Goal: Transaction & Acquisition: Purchase product/service

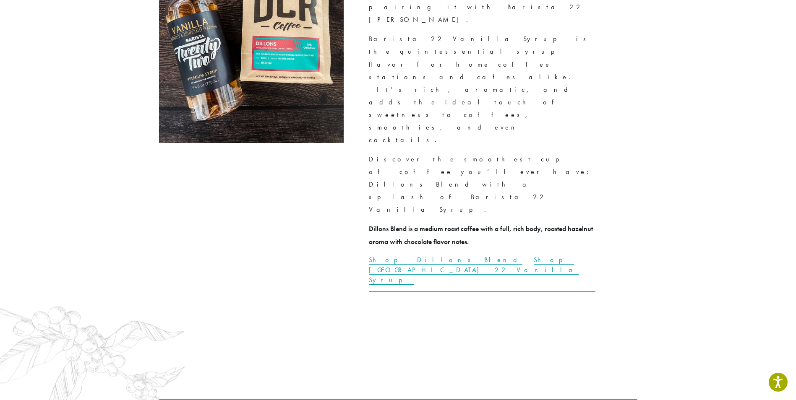
scroll to position [2077, 0]
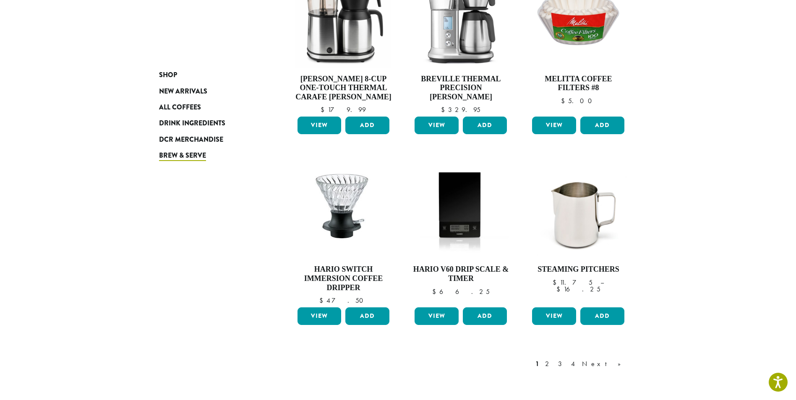
scroll to position [545, 0]
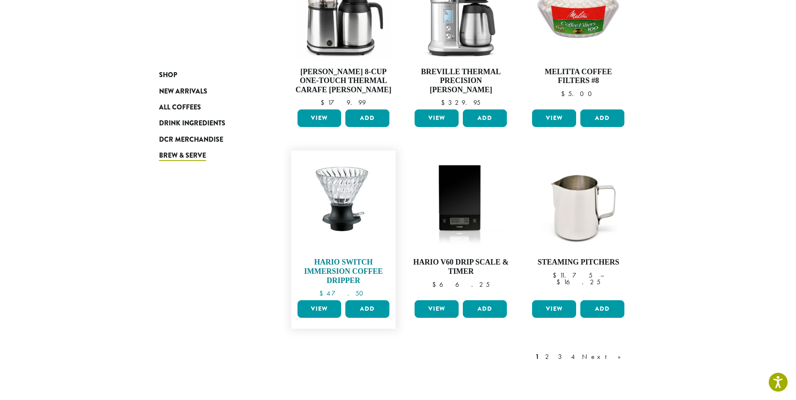
click at [341, 214] on img at bounding box center [343, 203] width 96 height 94
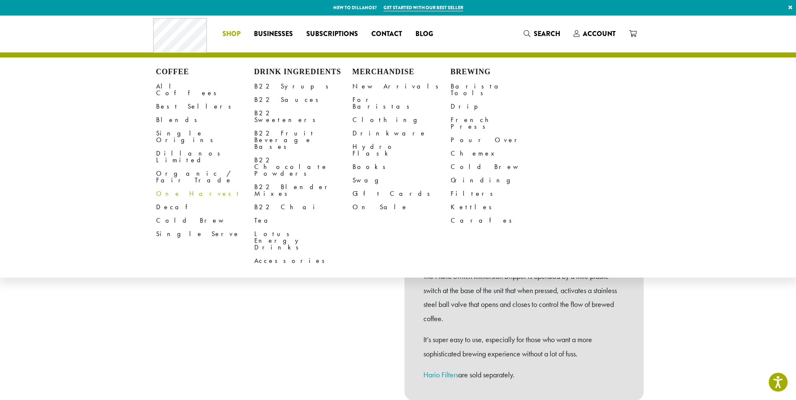
click at [170, 187] on link "One Harvest" at bounding box center [205, 193] width 98 height 13
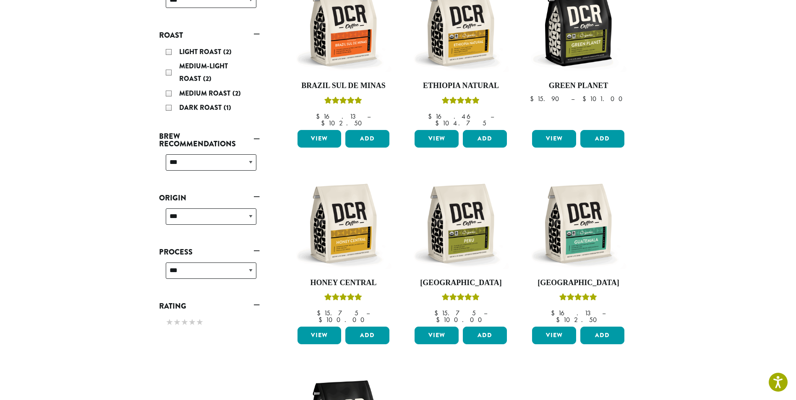
scroll to position [126, 0]
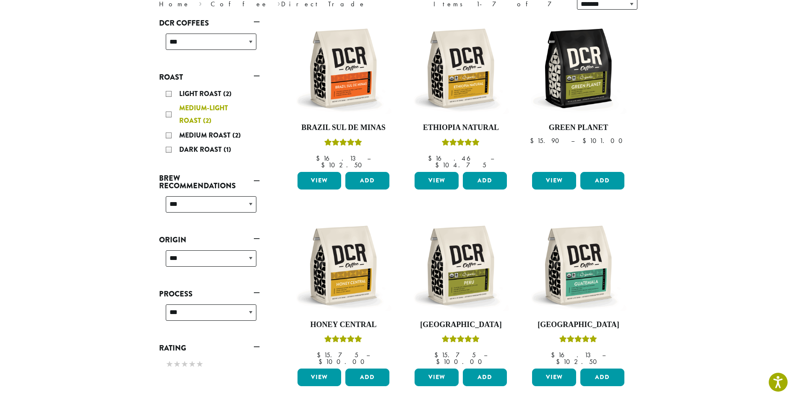
click at [169, 113] on div "Medium-Light Roast (2)" at bounding box center [211, 114] width 91 height 25
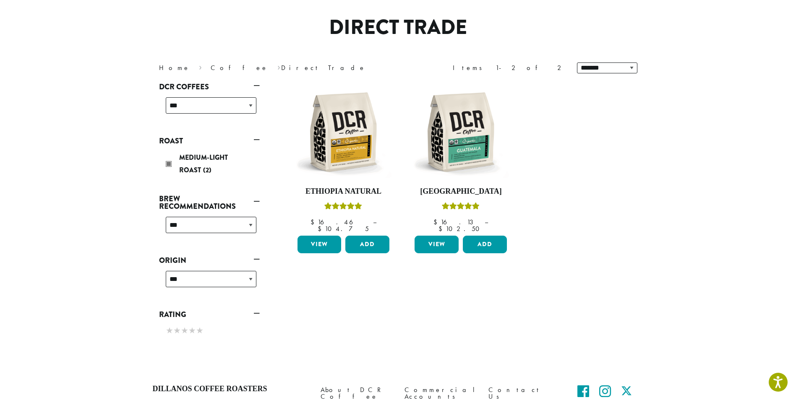
scroll to position [52, 0]
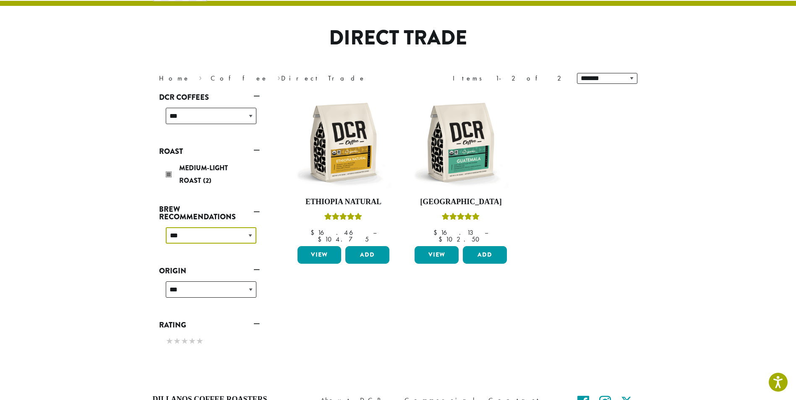
click at [251, 236] on select "**********" at bounding box center [211, 235] width 91 height 16
click at [115, 251] on section "**********" at bounding box center [398, 173] width 796 height 418
click at [250, 290] on select "**********" at bounding box center [211, 289] width 91 height 16
click at [112, 278] on section "**********" at bounding box center [398, 173] width 796 height 418
click at [249, 114] on select "**********" at bounding box center [211, 116] width 91 height 16
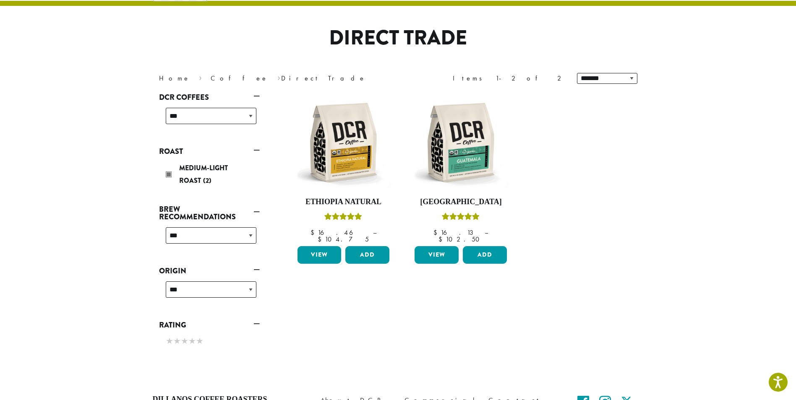
scroll to position [126, 0]
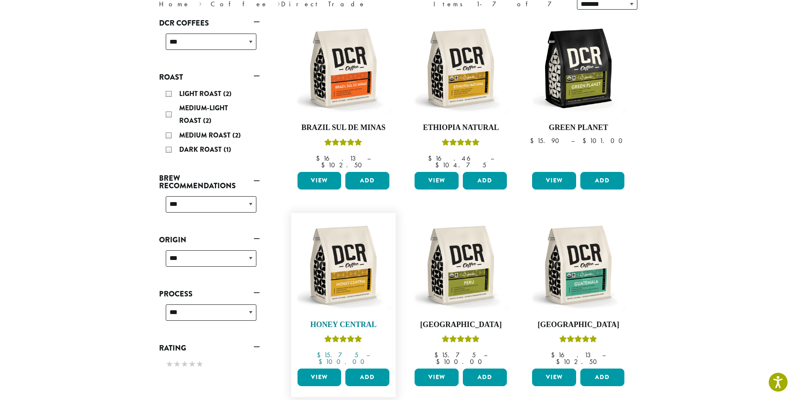
click at [349, 257] on img at bounding box center [343, 265] width 96 height 96
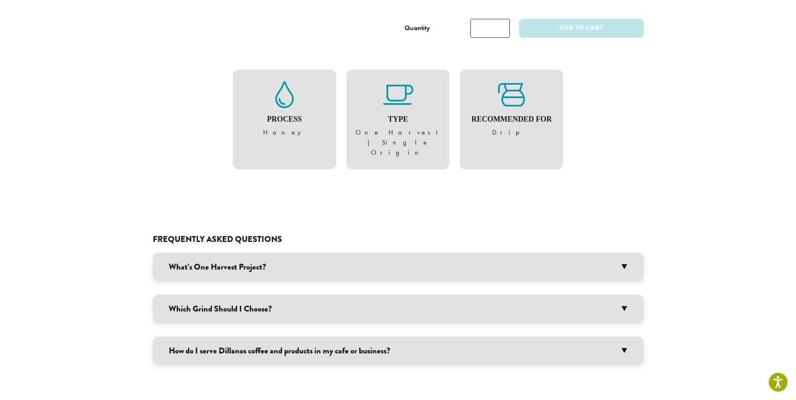
scroll to position [461, 0]
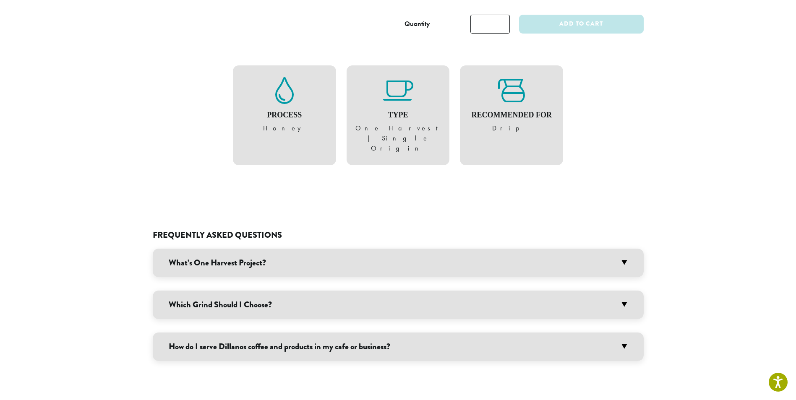
click at [623, 291] on h3 "Which Grind Should I Choose?" at bounding box center [398, 305] width 491 height 29
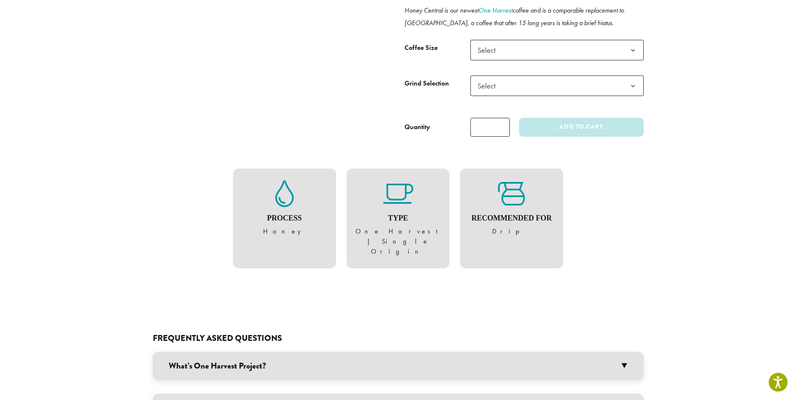
scroll to position [378, 0]
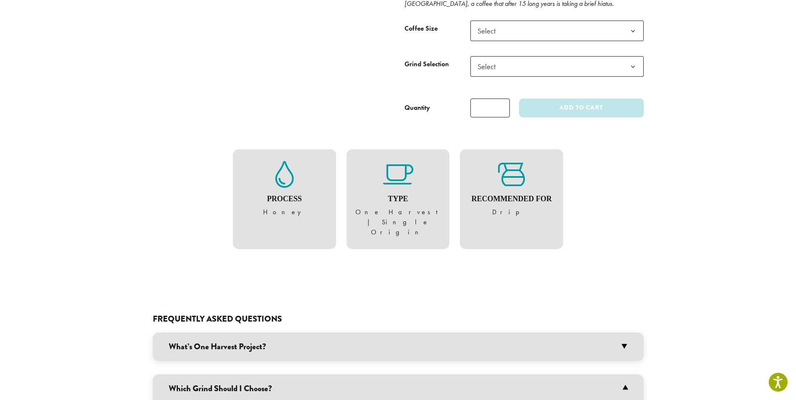
click at [288, 189] on figure "Process Honey" at bounding box center [284, 189] width 86 height 56
click at [281, 175] on icon at bounding box center [284, 174] width 18 height 27
click at [284, 206] on figure "Process Honey" at bounding box center [284, 189] width 86 height 56
click at [284, 219] on div "Process Honey" at bounding box center [284, 199] width 103 height 100
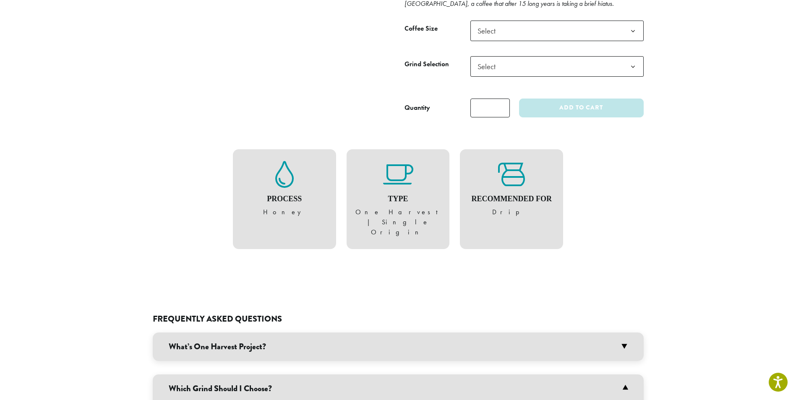
click at [404, 171] on icon at bounding box center [398, 174] width 30 height 27
click at [400, 201] on h4 "Type" at bounding box center [398, 199] width 86 height 9
click at [508, 182] on icon at bounding box center [511, 174] width 27 height 27
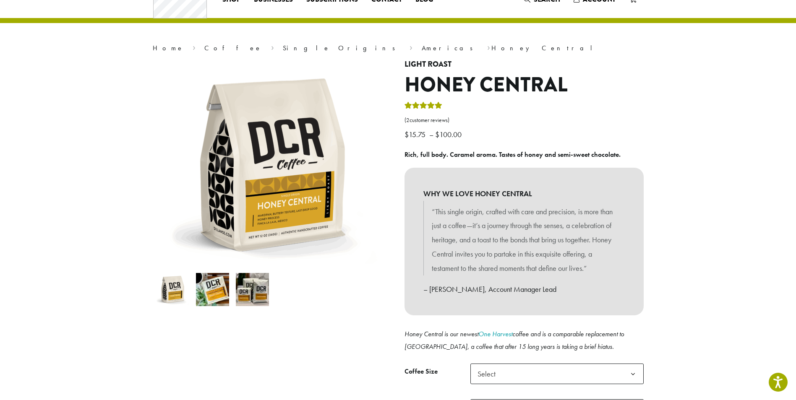
scroll to position [0, 0]
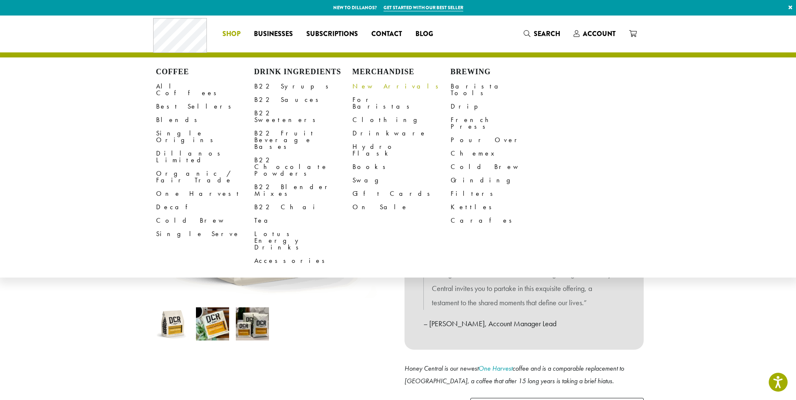
click at [368, 86] on link "New Arrivals" at bounding box center [401, 86] width 98 height 13
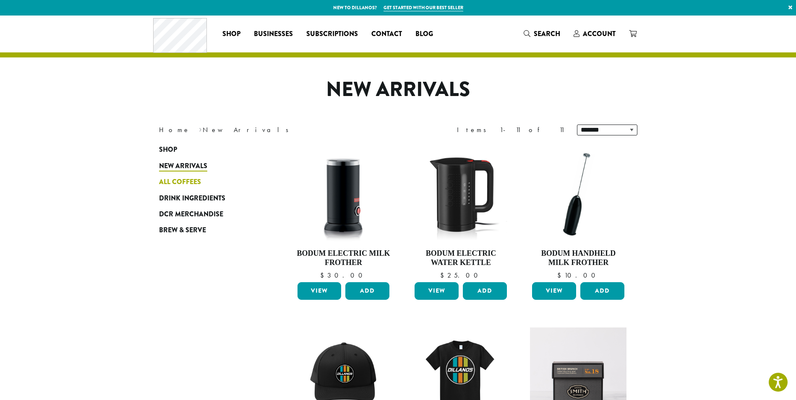
click at [175, 180] on span "All Coffees" at bounding box center [180, 182] width 42 height 10
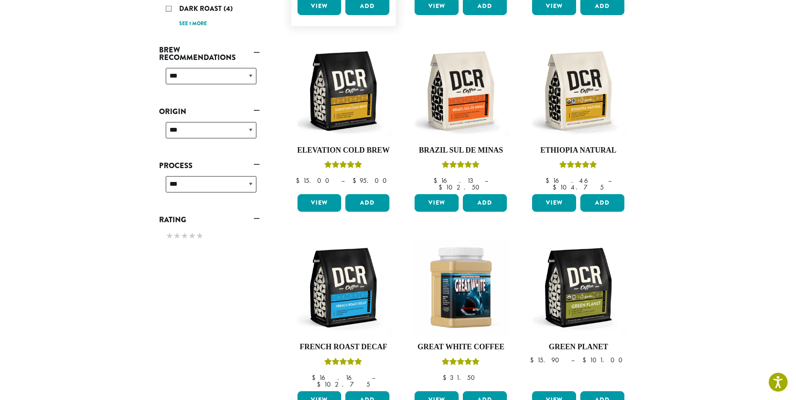
scroll to position [336, 0]
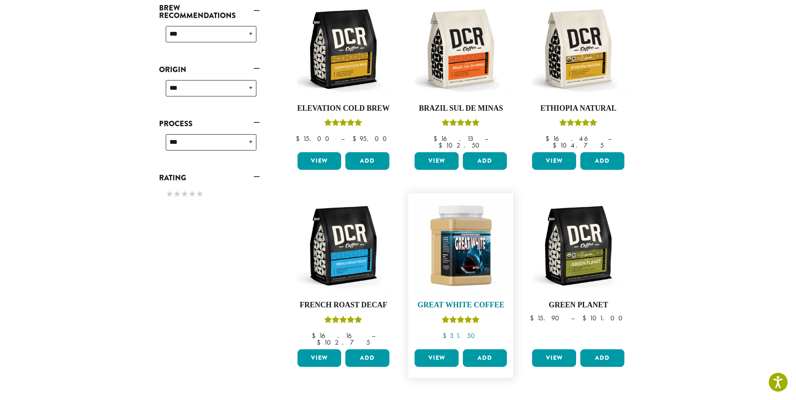
click at [471, 247] on img at bounding box center [460, 246] width 96 height 96
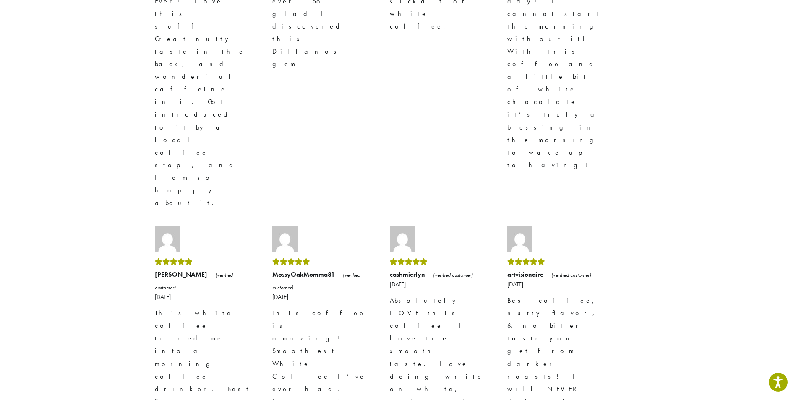
scroll to position [587, 0]
